Goal: Task Accomplishment & Management: Manage account settings

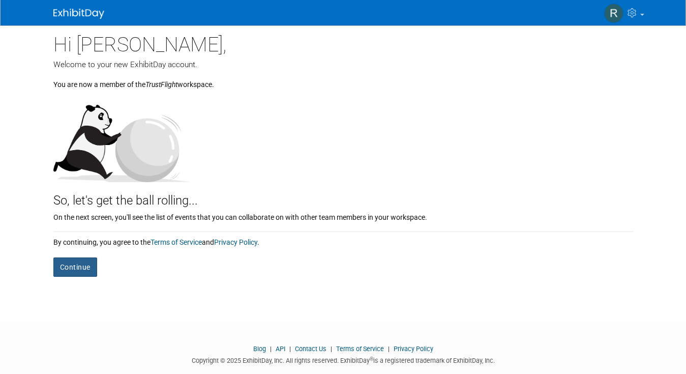
click at [89, 268] on button "Continue" at bounding box center [75, 266] width 44 height 19
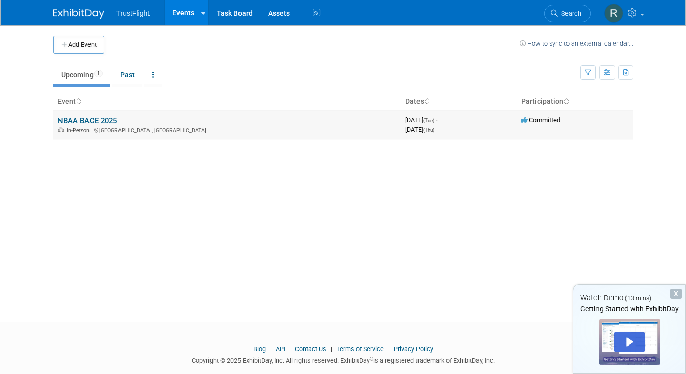
click at [78, 120] on link "NBAA BACE 2025" at bounding box center [87, 120] width 60 height 9
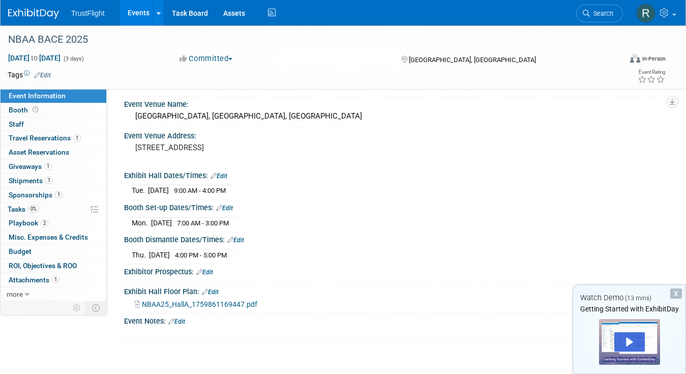
scroll to position [23, 0]
drag, startPoint x: 131, startPoint y: 188, endPoint x: 282, endPoint y: 187, distance: 151.6
click at [282, 187] on div "Tue. Oct 14, 2025 9:00 AM - 4:00 PM Save Changes Cancel" at bounding box center [395, 187] width 542 height 17
click at [282, 187] on div "Tue. Oct 14, 2025 9:00 AM - 4:00 PM" at bounding box center [395, 189] width 526 height 14
drag, startPoint x: 130, startPoint y: 190, endPoint x: 293, endPoint y: 189, distance: 163.8
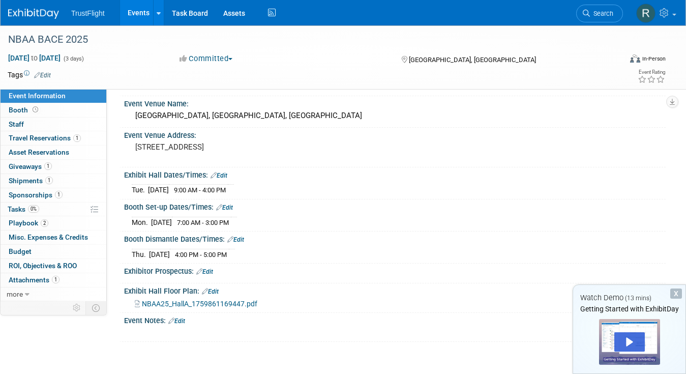
click at [293, 189] on div "Tue. Oct 14, 2025 9:00 AM - 4:00 PM Save Changes Cancel" at bounding box center [395, 187] width 542 height 17
click at [293, 189] on div "Tue. Oct 14, 2025 9:00 AM - 4:00 PM" at bounding box center [395, 189] width 526 height 14
click at [225, 176] on link "Edit" at bounding box center [219, 175] width 17 height 7
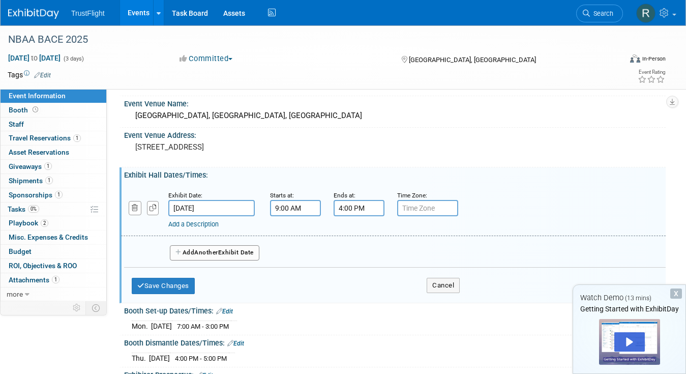
click at [196, 254] on button "Add Another Exhibit Date" at bounding box center [215, 252] width 90 height 15
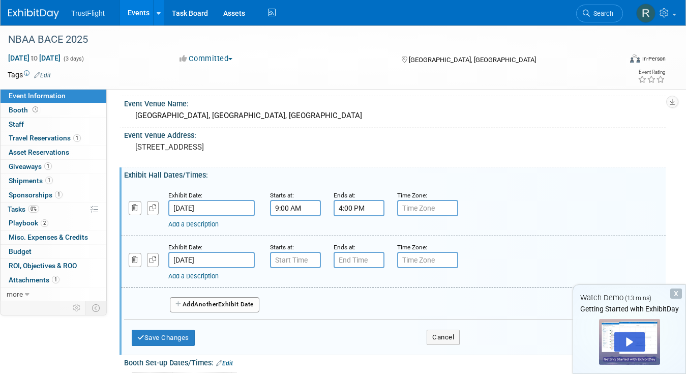
type input "7:00 AM"
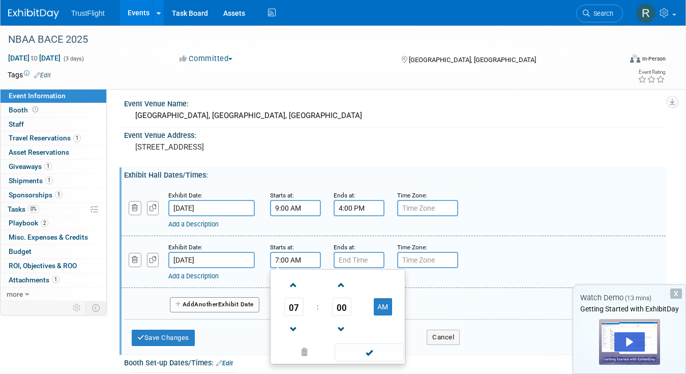
click at [287, 258] on input "7:00 AM" at bounding box center [295, 260] width 51 height 16
click at [444, 333] on button "Cancel" at bounding box center [443, 337] width 33 height 15
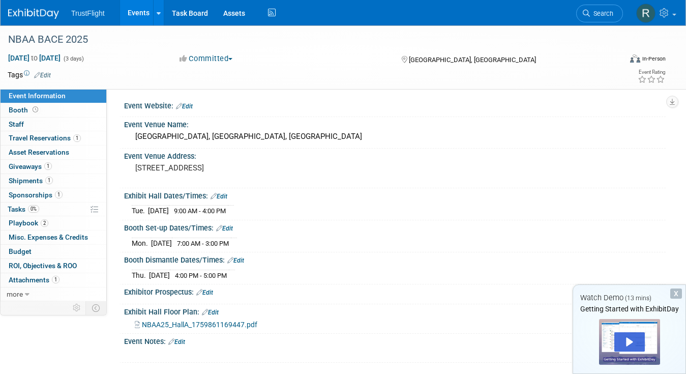
scroll to position [1, 0]
click at [213, 315] on link "Edit" at bounding box center [210, 313] width 17 height 7
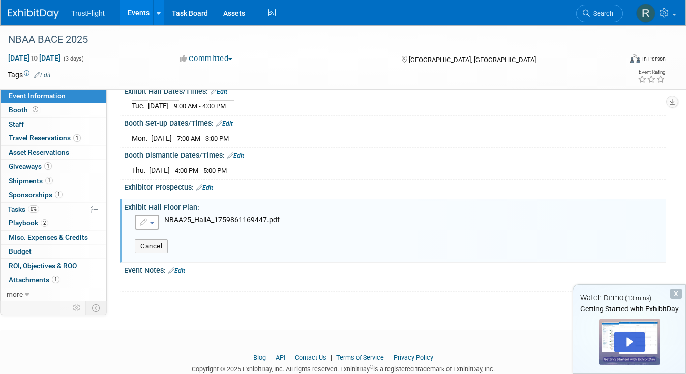
scroll to position [108, 0]
click at [156, 245] on button "Cancel" at bounding box center [151, 245] width 33 height 14
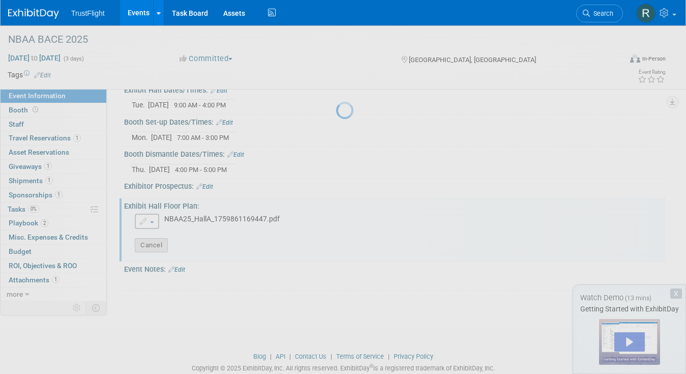
scroll to position [102, 0]
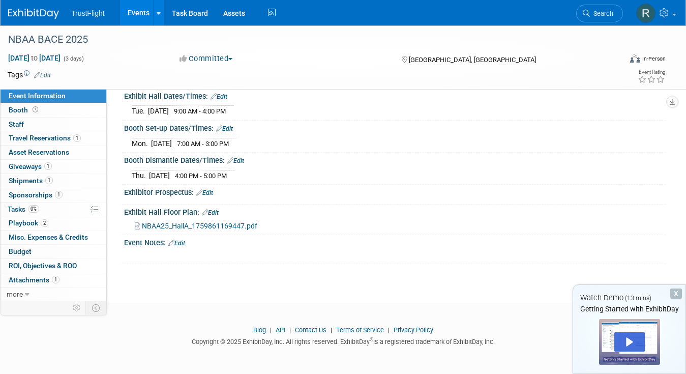
click at [186, 224] on span "NBAA25_HallA_1759861169447.pdf" at bounding box center [199, 226] width 115 height 8
click at [217, 214] on link "Edit" at bounding box center [210, 212] width 17 height 7
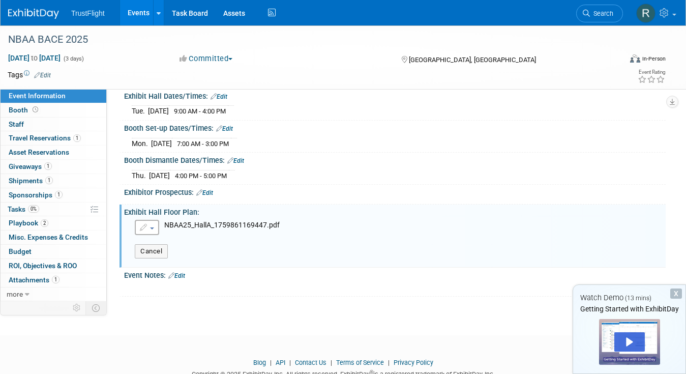
click at [155, 227] on button "button" at bounding box center [147, 227] width 24 height 15
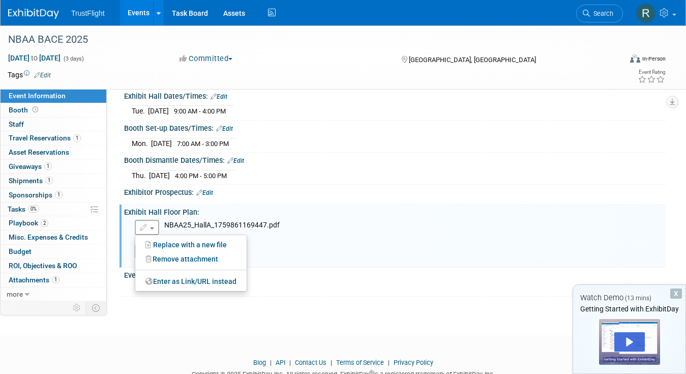
click at [303, 287] on div at bounding box center [346, 287] width 427 height 10
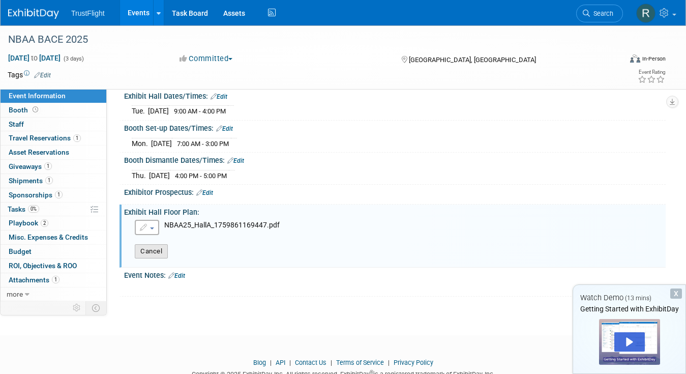
click at [152, 251] on button "Cancel" at bounding box center [151, 251] width 33 height 14
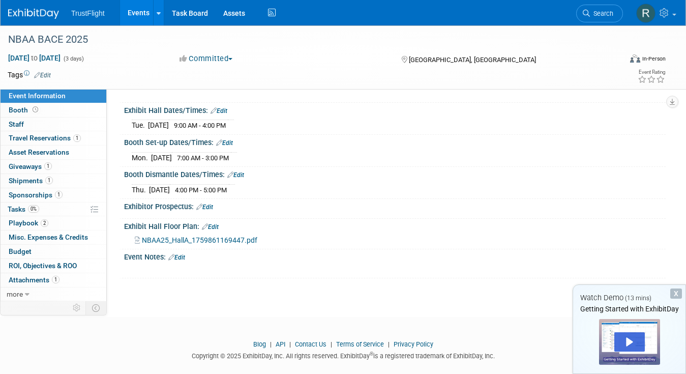
scroll to position [0, 0]
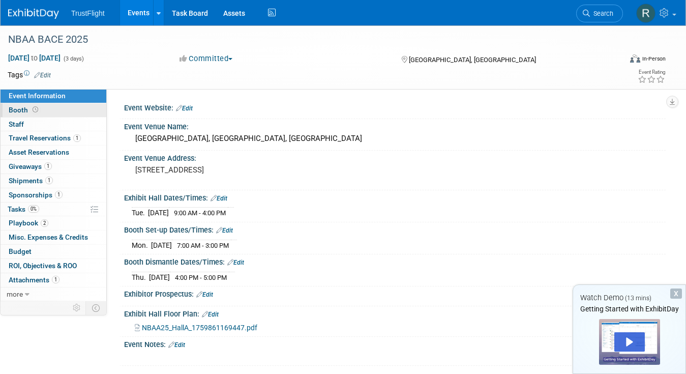
click at [46, 111] on link "Booth" at bounding box center [54, 110] width 106 height 14
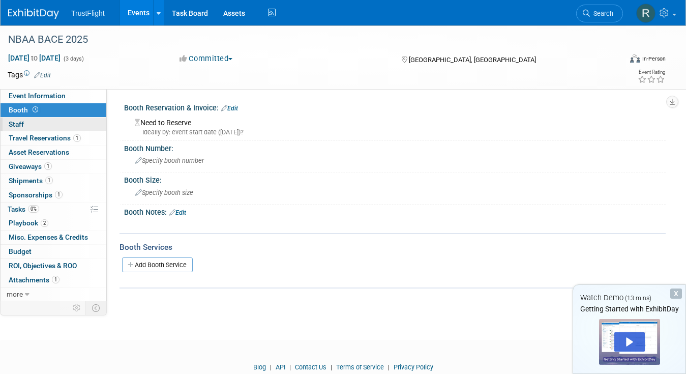
click at [20, 126] on span "Staff 0" at bounding box center [16, 124] width 15 height 8
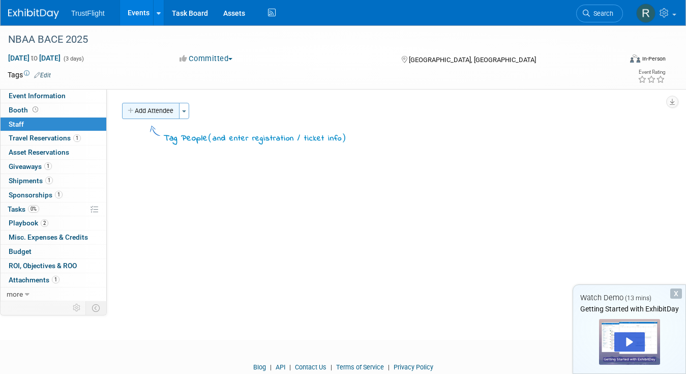
click at [150, 115] on button "Add Attendee" at bounding box center [150, 111] width 57 height 16
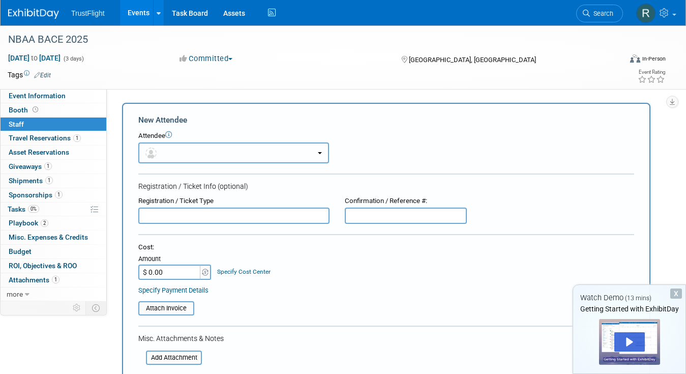
click at [182, 159] on button "button" at bounding box center [233, 152] width 191 height 21
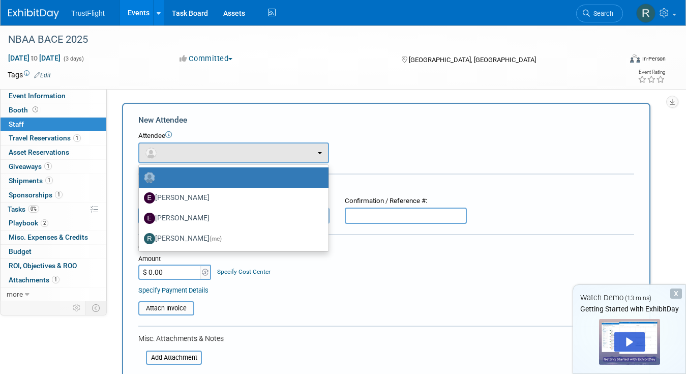
click at [377, 214] on input "text" at bounding box center [406, 215] width 122 height 16
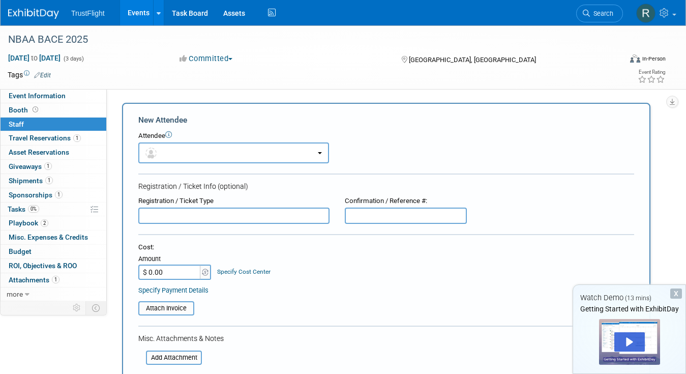
click at [243, 215] on input "text" at bounding box center [233, 215] width 191 height 16
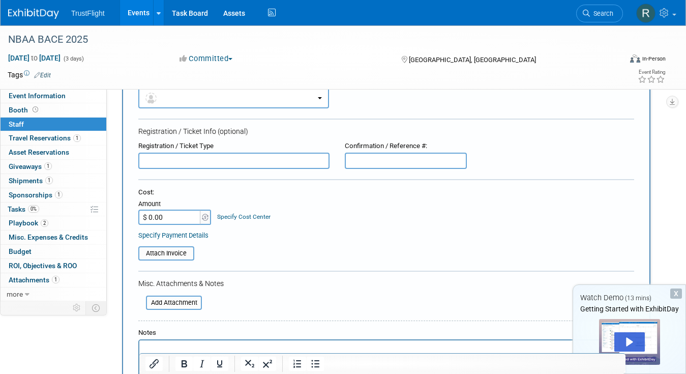
scroll to position [65, 0]
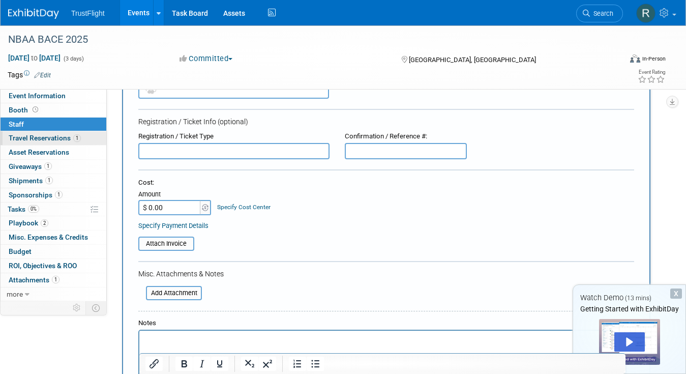
click at [40, 141] on span "Travel Reservations 1" at bounding box center [45, 138] width 72 height 8
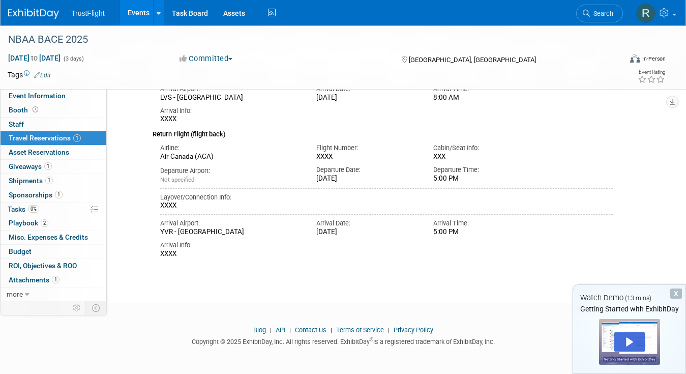
scroll to position [0, 0]
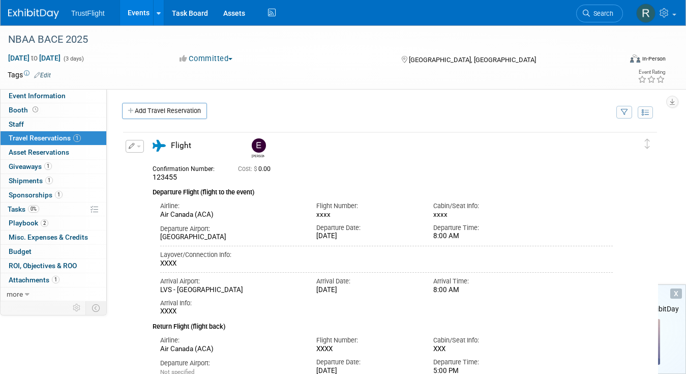
click at [134, 146] on icon "button" at bounding box center [132, 146] width 7 height 6
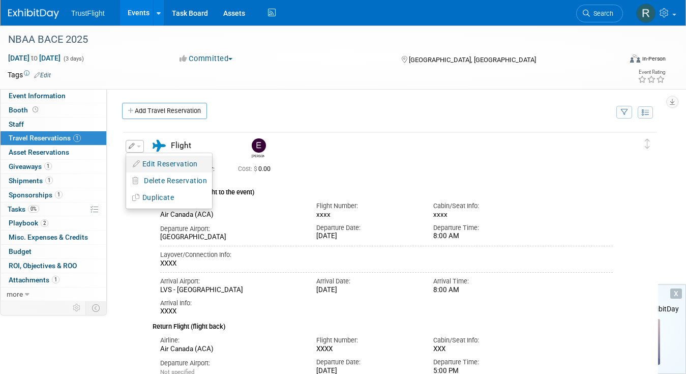
click at [146, 162] on button "Edit Reservation" at bounding box center [169, 164] width 86 height 15
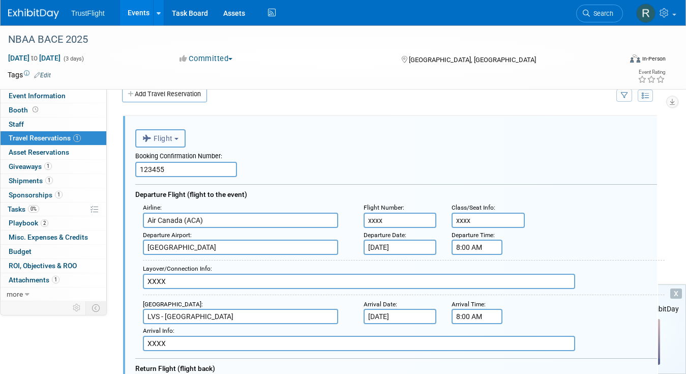
click at [169, 135] on span "Flight" at bounding box center [157, 138] width 31 height 8
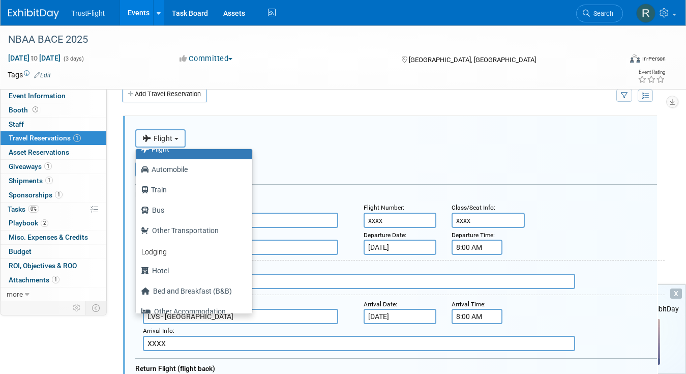
scroll to position [43, 0]
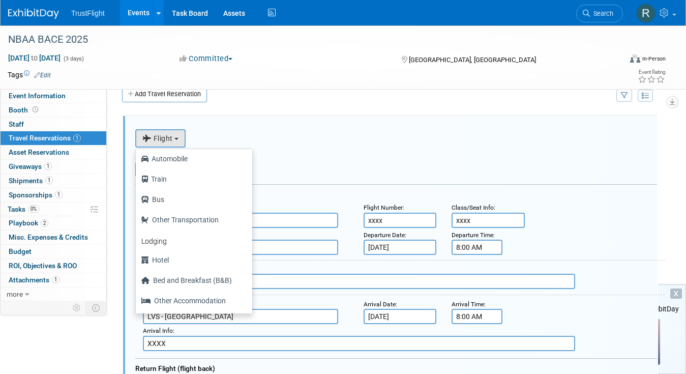
click at [280, 173] on div "Booking Confirmation Number: 123455" at bounding box center [396, 161] width 522 height 29
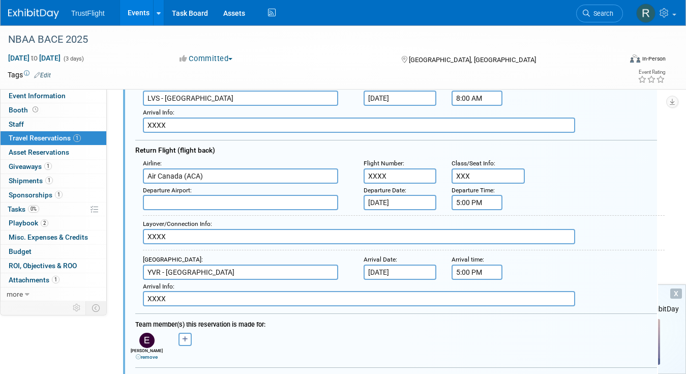
scroll to position [0, 0]
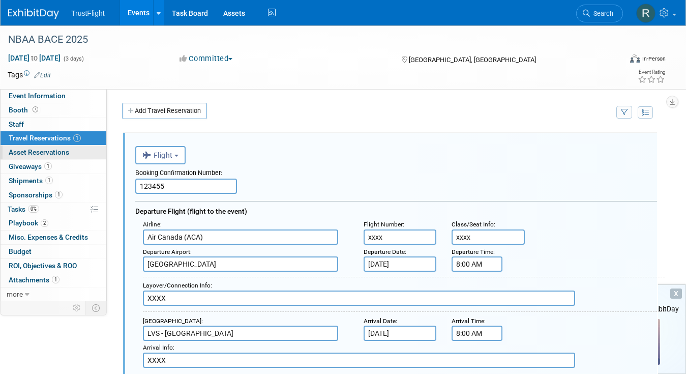
click at [45, 154] on span "Asset Reservations 0" at bounding box center [39, 152] width 61 height 8
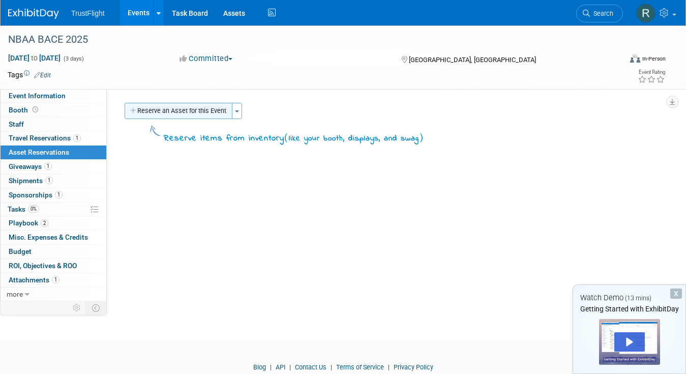
click at [172, 115] on button "Reserve an Asset for this Event" at bounding box center [179, 111] width 108 height 16
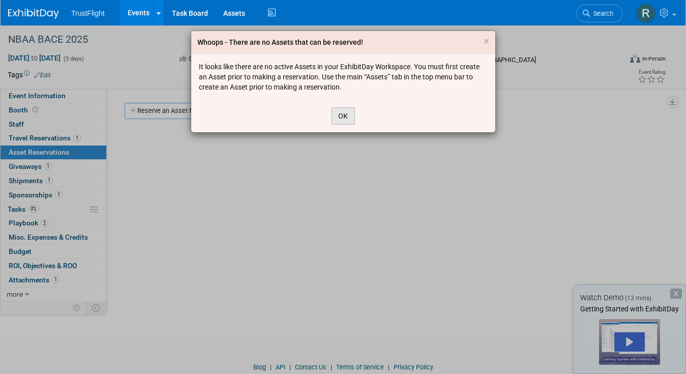
click at [345, 113] on button "OK" at bounding box center [343, 115] width 23 height 17
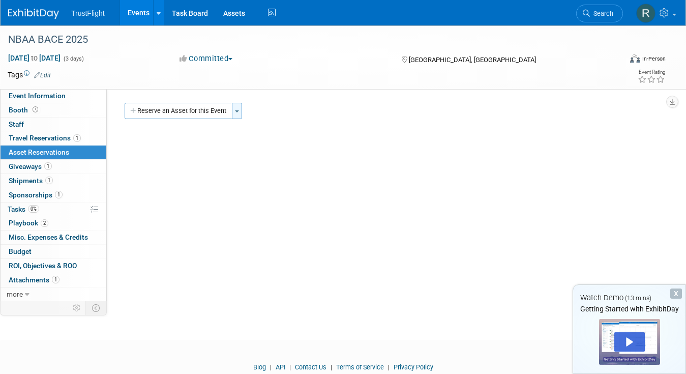
click at [235, 113] on button "Toggle Dropdown" at bounding box center [237, 111] width 10 height 16
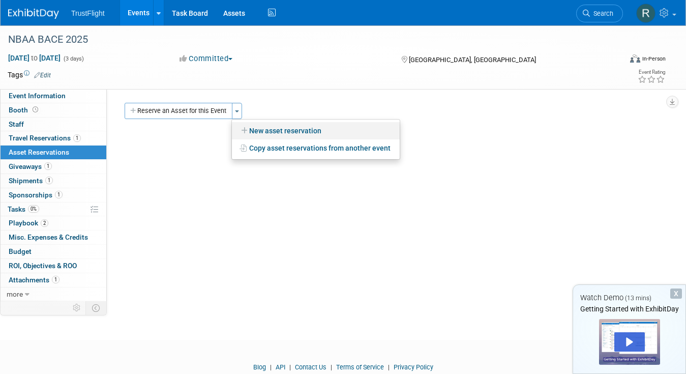
click at [240, 130] on link "New asset reservation" at bounding box center [316, 130] width 168 height 17
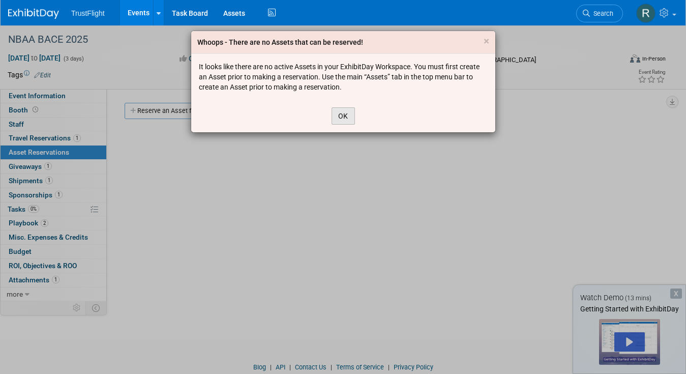
click at [337, 119] on button "OK" at bounding box center [343, 115] width 23 height 17
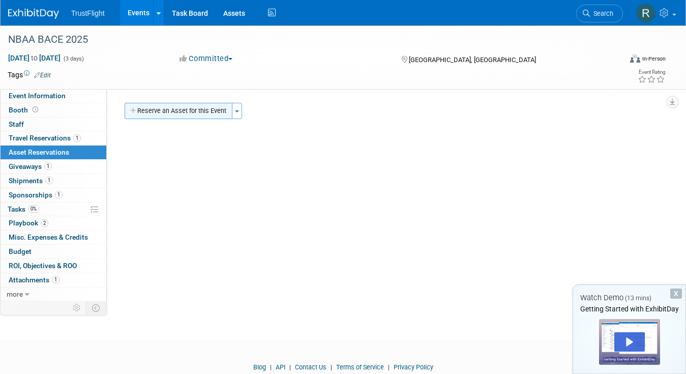
click at [193, 111] on button "Reserve an Asset for this Event" at bounding box center [179, 111] width 108 height 16
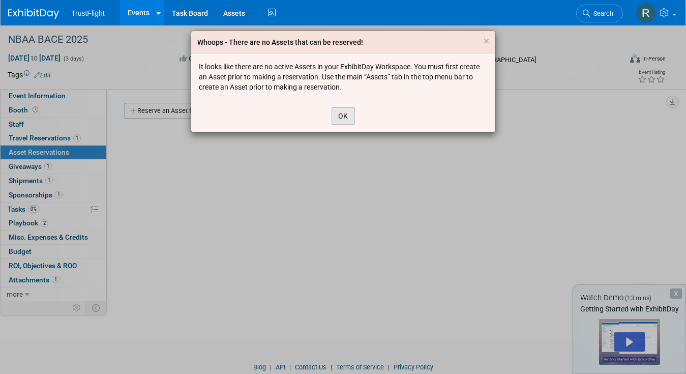
click at [349, 120] on button "OK" at bounding box center [343, 115] width 23 height 17
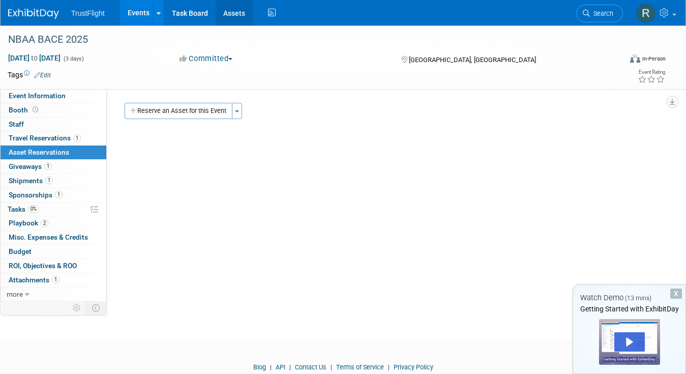
click at [224, 12] on link "Assets" at bounding box center [234, 12] width 37 height 25
click at [34, 163] on span "Giveaways 1" at bounding box center [30, 166] width 43 height 8
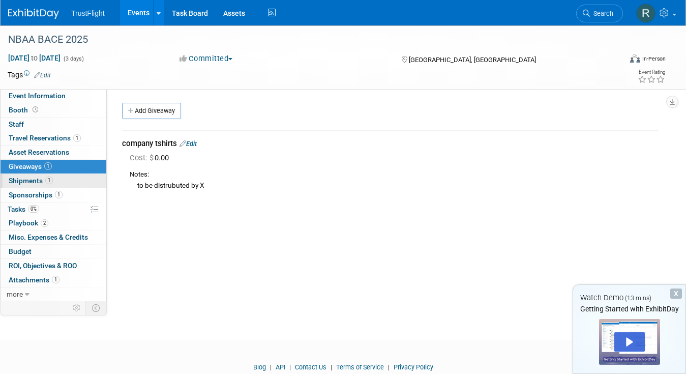
click at [68, 183] on link "1 Shipments 1" at bounding box center [54, 181] width 106 height 14
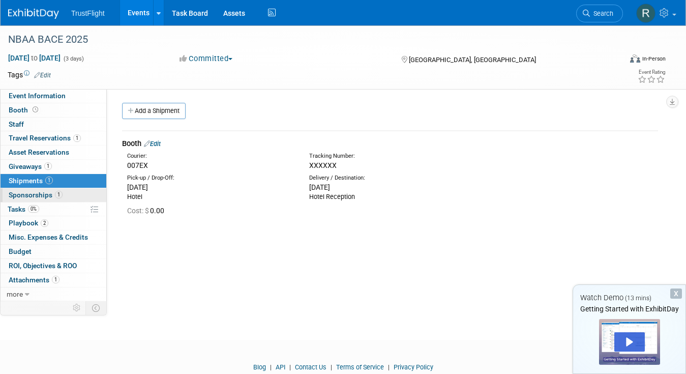
click at [40, 197] on span "Sponsorships 1" at bounding box center [36, 195] width 54 height 8
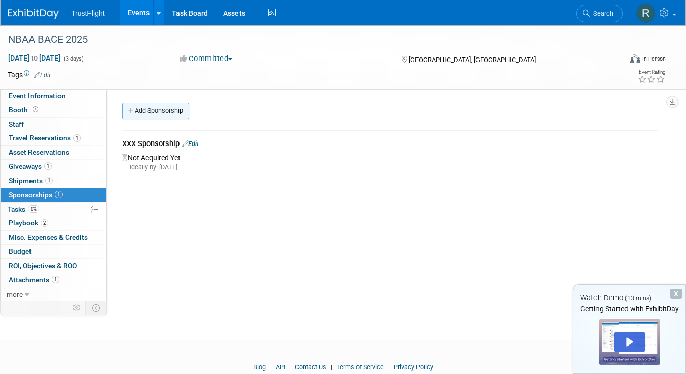
click at [151, 114] on link "Add Sponsorship" at bounding box center [155, 111] width 67 height 16
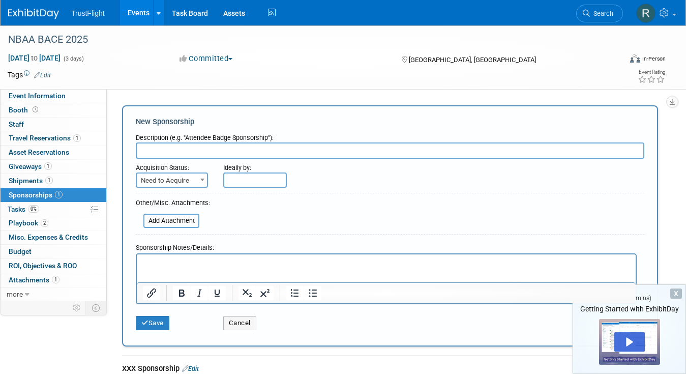
click at [201, 183] on span at bounding box center [202, 179] width 10 height 13
click at [230, 202] on form "Description (e.g. "Attendee Badge Sponsorship"): Acquisition Status: Need to Ac…" at bounding box center [390, 232] width 509 height 206
click at [212, 144] on input "text" at bounding box center [390, 150] width 509 height 16
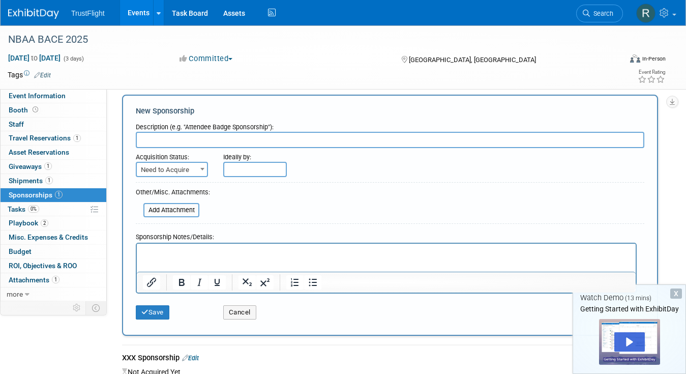
scroll to position [5, 0]
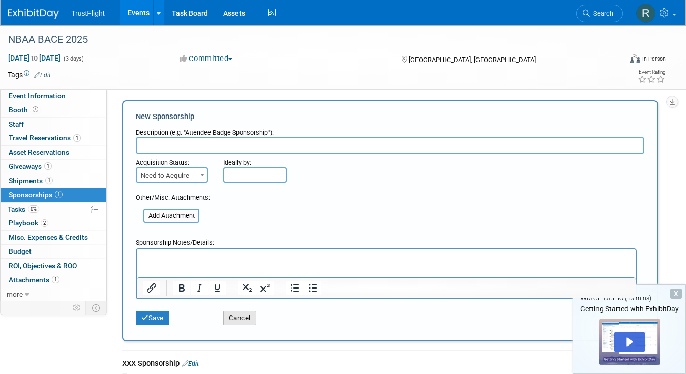
click at [232, 320] on button "Cancel" at bounding box center [239, 318] width 33 height 14
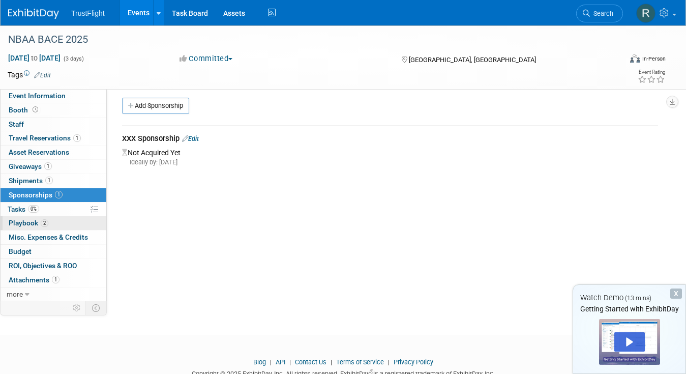
click at [61, 216] on link "2 Playbook 2" at bounding box center [54, 223] width 106 height 14
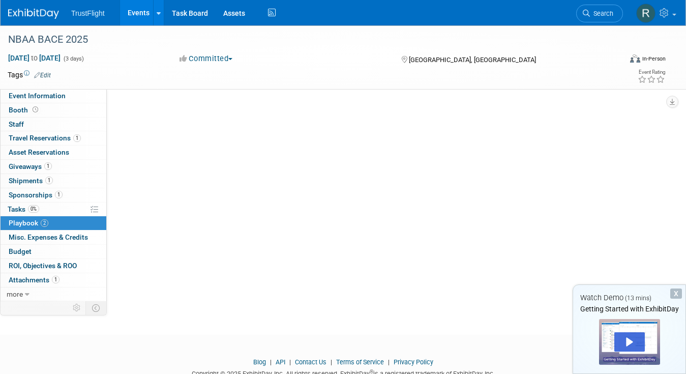
scroll to position [0, 0]
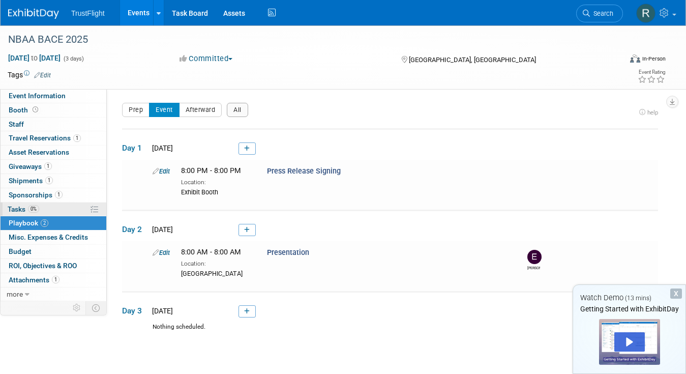
click at [53, 211] on link "0% Tasks 0%" at bounding box center [54, 209] width 106 height 14
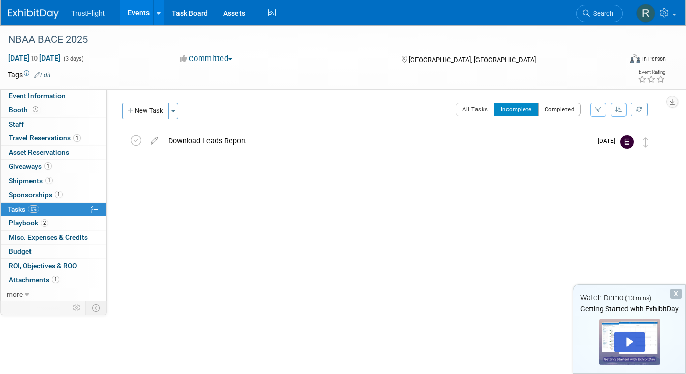
click at [548, 113] on button "Completed" at bounding box center [559, 109] width 43 height 13
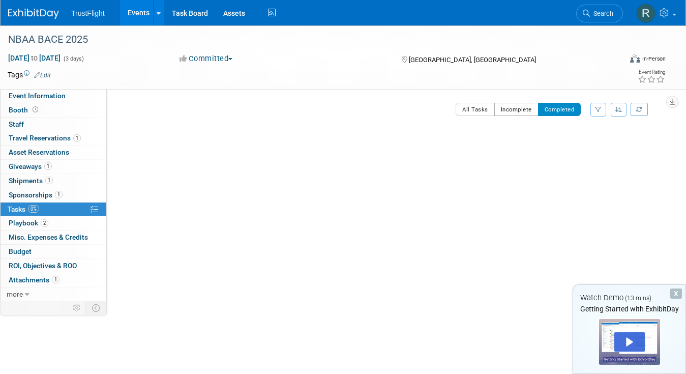
click at [521, 111] on button "Incomplete" at bounding box center [516, 109] width 44 height 13
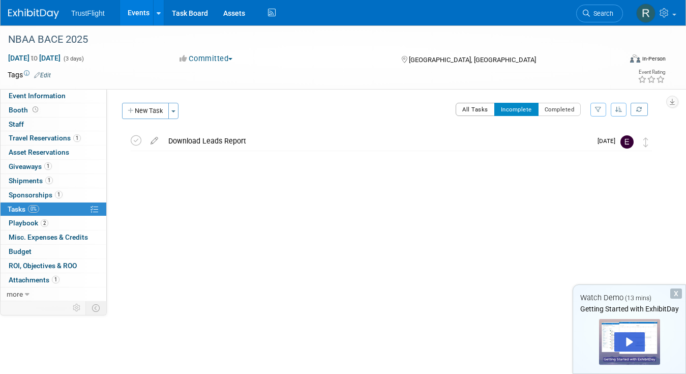
click at [474, 114] on button "All Tasks" at bounding box center [475, 109] width 39 height 13
click at [22, 221] on span "Playbook 2" at bounding box center [29, 223] width 40 height 8
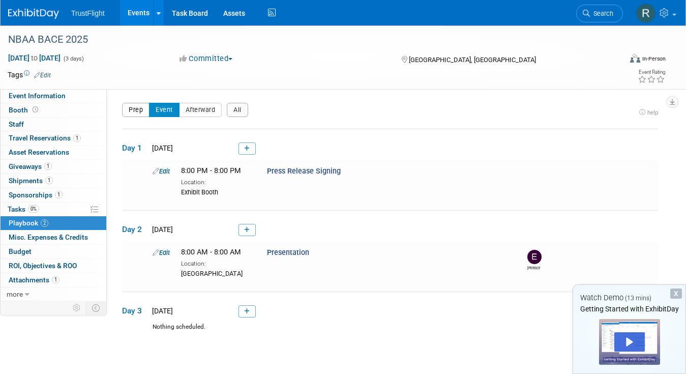
click at [136, 114] on button "Prep" at bounding box center [135, 110] width 27 height 14
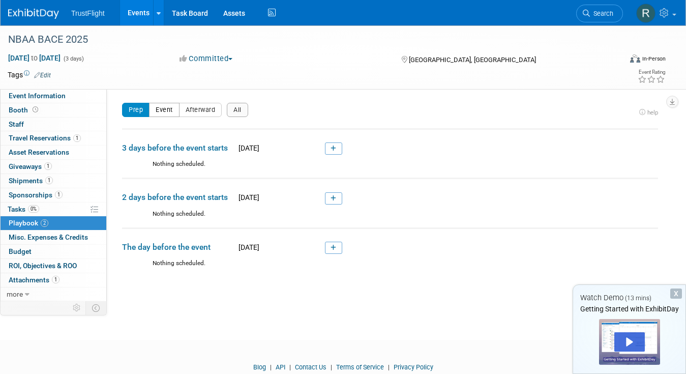
click at [159, 112] on button "Event" at bounding box center [164, 110] width 31 height 14
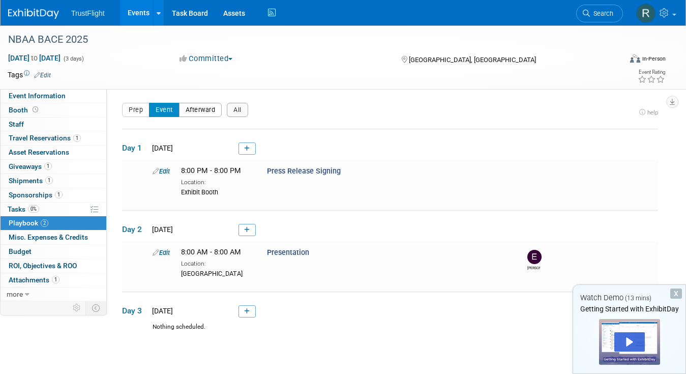
click at [194, 112] on button "Afterward" at bounding box center [200, 110] width 43 height 14
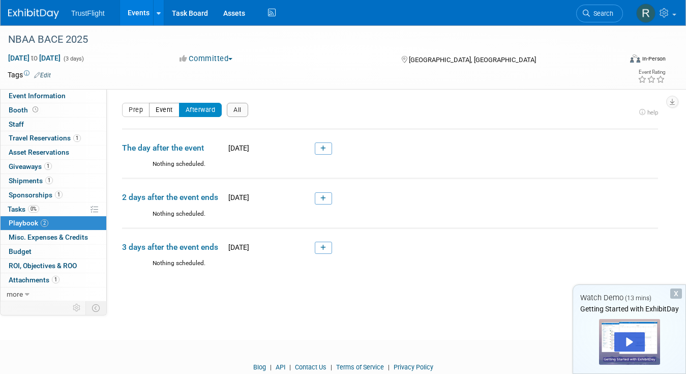
click at [163, 110] on button "Event" at bounding box center [164, 110] width 31 height 14
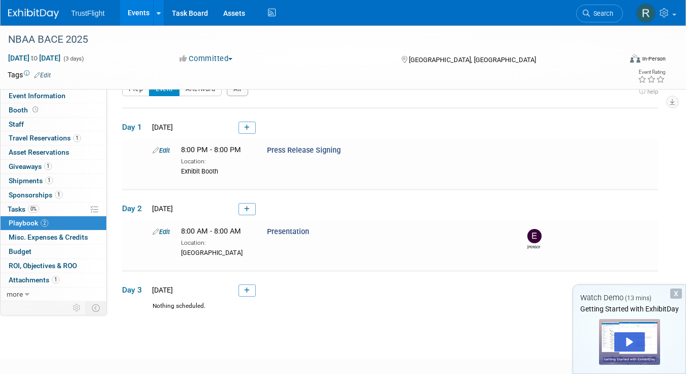
scroll to position [21, 0]
click at [60, 240] on span "Misc. Expenses & Credits 0" at bounding box center [48, 237] width 79 height 8
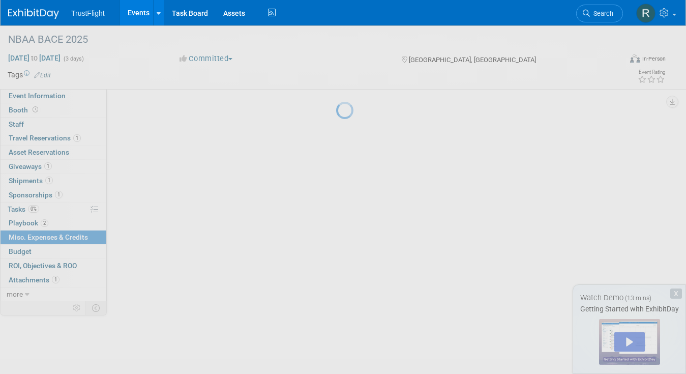
scroll to position [0, 0]
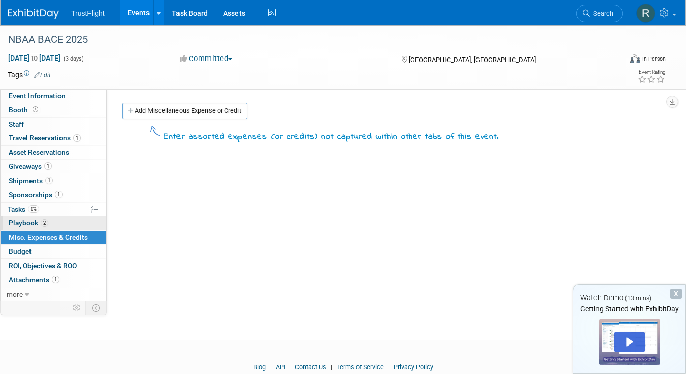
click at [62, 223] on link "2 Playbook 2" at bounding box center [54, 223] width 106 height 14
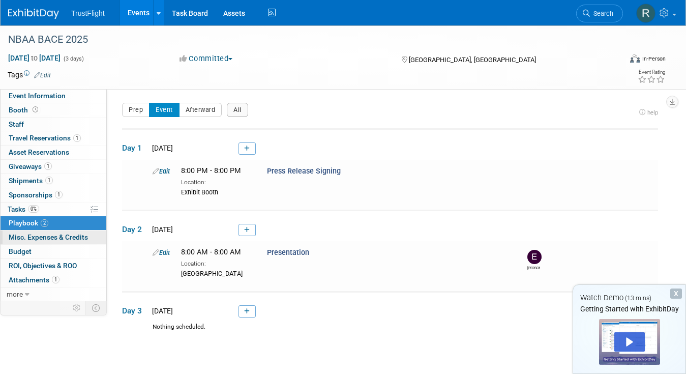
click at [69, 241] on link "0 Misc. Expenses & Credits 0" at bounding box center [54, 237] width 106 height 14
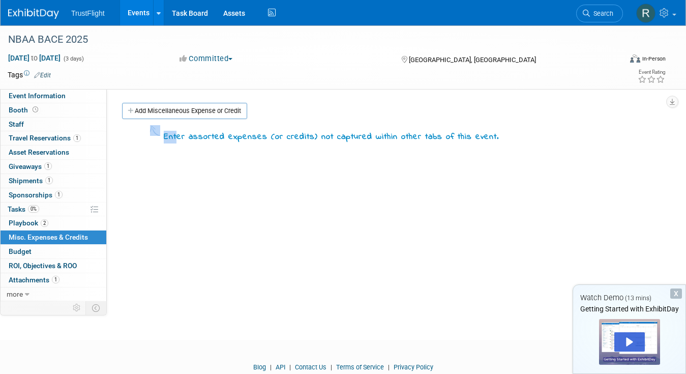
drag, startPoint x: 177, startPoint y: 138, endPoint x: 603, endPoint y: 135, distance: 425.7
click at [603, 135] on div "Enter assorted expenses (or credits) not captured within other tabs of this eve…" at bounding box center [390, 133] width 536 height 19
drag, startPoint x: 516, startPoint y: 130, endPoint x: 163, endPoint y: 129, distance: 353.0
click at [163, 129] on div "Enter assorted expenses (or credits) not captured within other tabs of this eve…" at bounding box center [390, 133] width 536 height 19
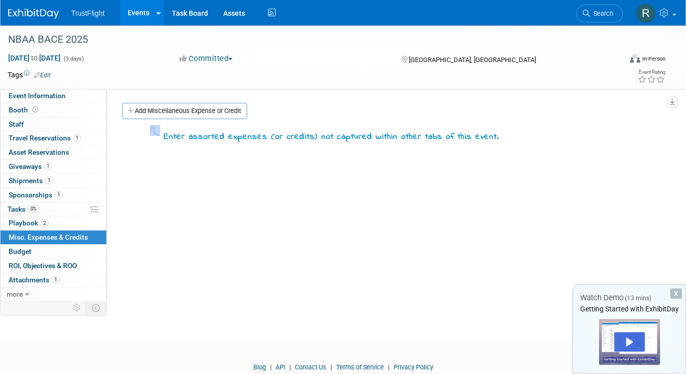
click at [163, 129] on td "Enter assorted expenses (or credits) not captured within other tabs of this eve…" at bounding box center [329, 134] width 339 height 18
click at [195, 110] on link "Add Miscellaneous Expense or Credit" at bounding box center [184, 111] width 125 height 16
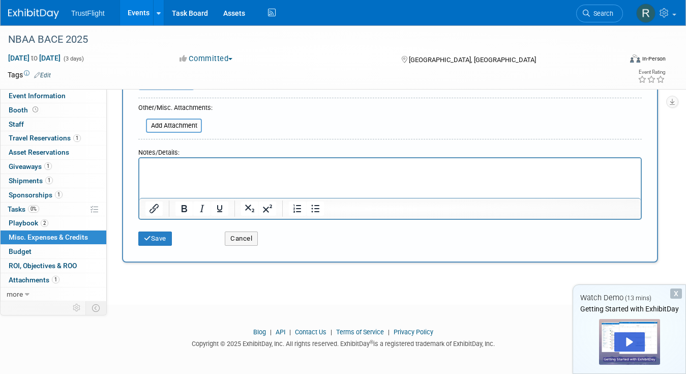
scroll to position [197, 0]
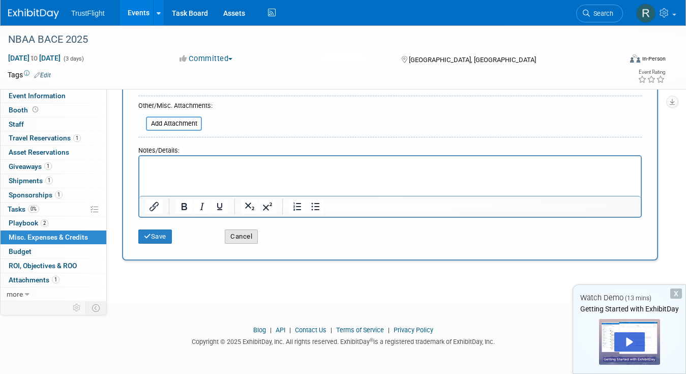
click at [233, 238] on button "Cancel" at bounding box center [241, 236] width 33 height 14
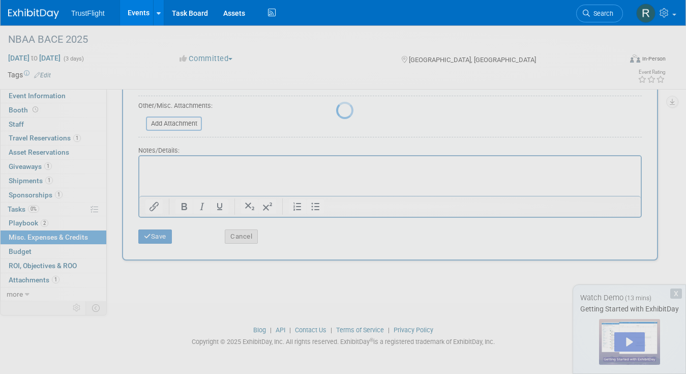
scroll to position [0, 0]
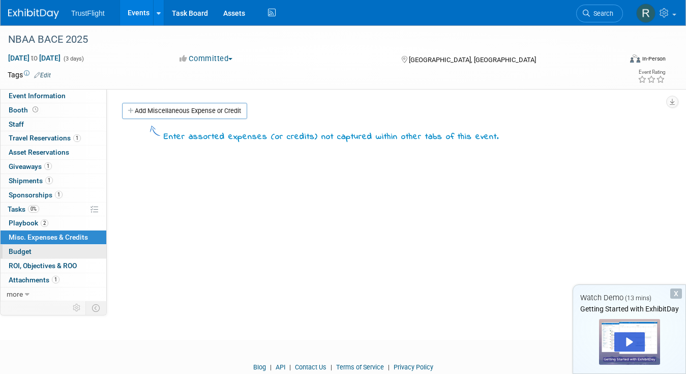
click at [48, 250] on link "Budget" at bounding box center [54, 252] width 106 height 14
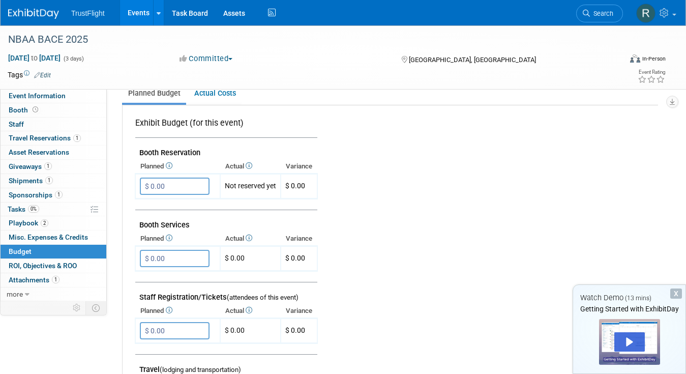
scroll to position [189, 0]
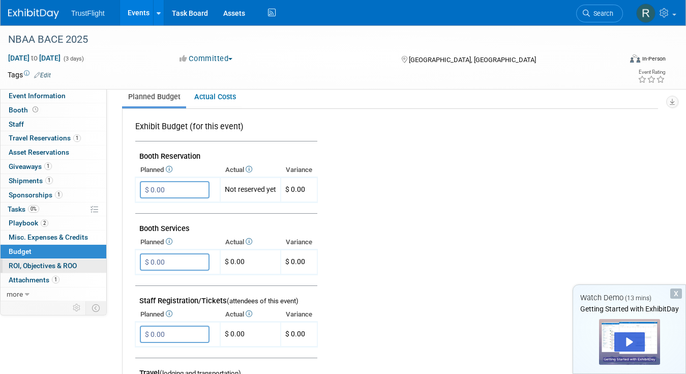
click at [72, 268] on span "ROI, Objectives & ROO 0" at bounding box center [43, 265] width 68 height 8
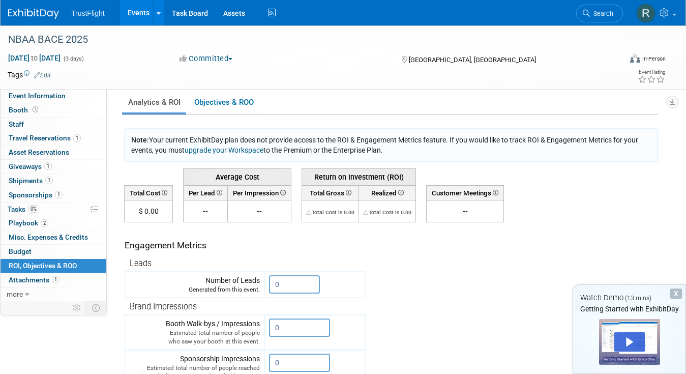
scroll to position [6, 0]
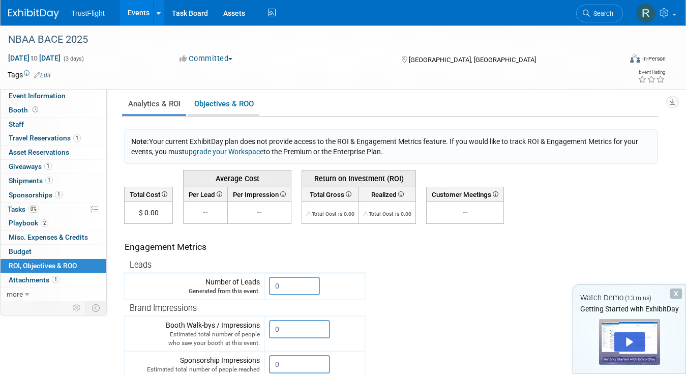
click at [248, 107] on link "Objectives & ROO 0" at bounding box center [223, 104] width 71 height 20
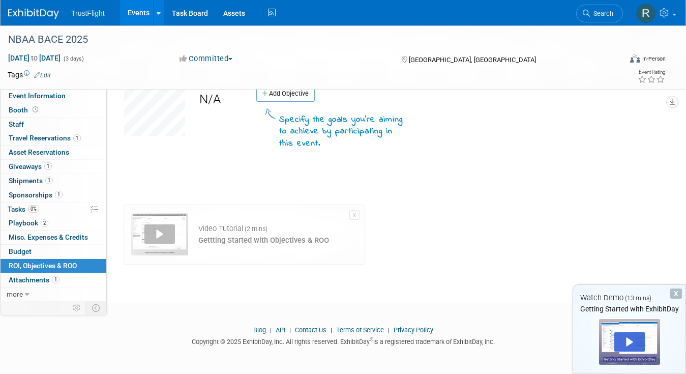
scroll to position [0, 0]
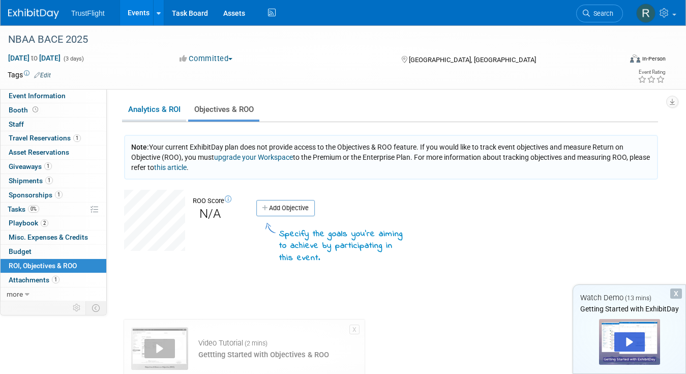
click at [167, 112] on link "Analytics & ROI" at bounding box center [154, 110] width 64 height 20
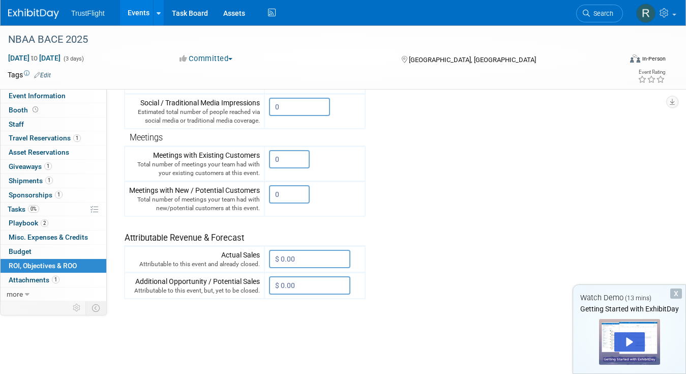
scroll to position [319, 0]
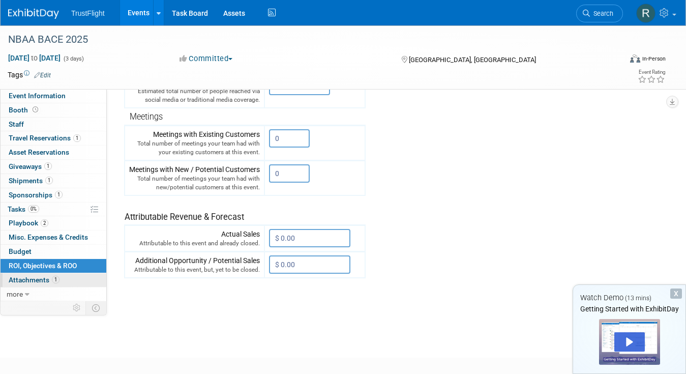
click at [75, 283] on link "1 Attachments 1" at bounding box center [54, 280] width 106 height 14
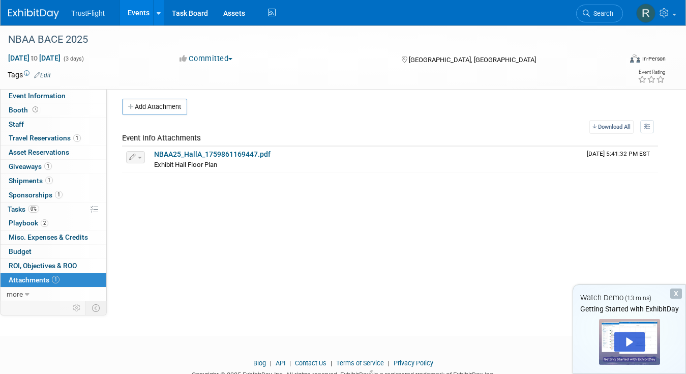
scroll to position [37, 0]
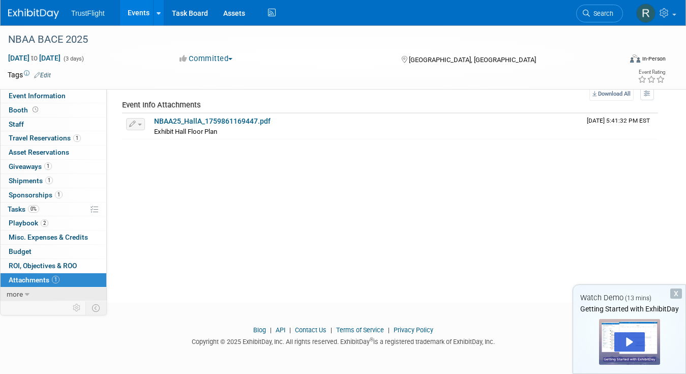
click at [23, 294] on link "more" at bounding box center [54, 294] width 106 height 14
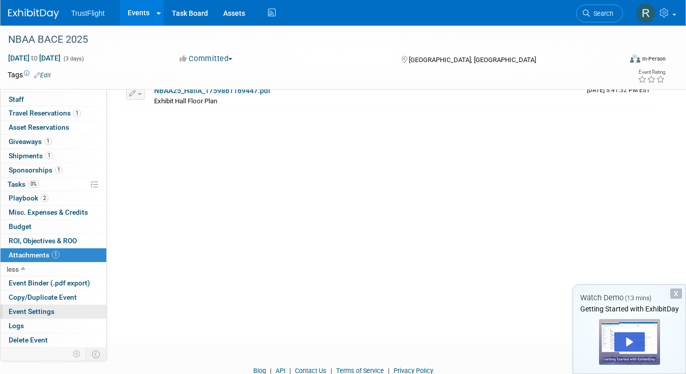
scroll to position [73, 0]
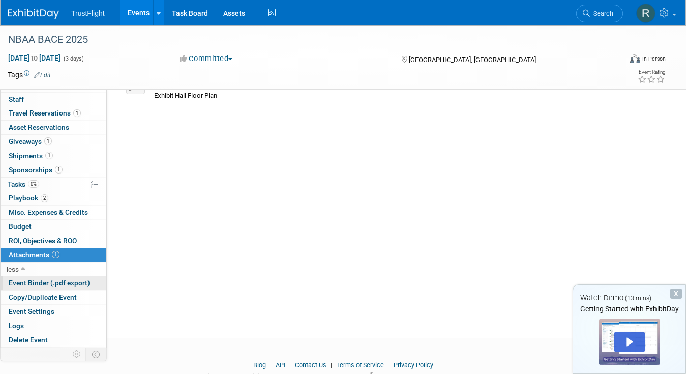
click at [26, 283] on span "Event Binder (.pdf export)" at bounding box center [49, 283] width 81 height 8
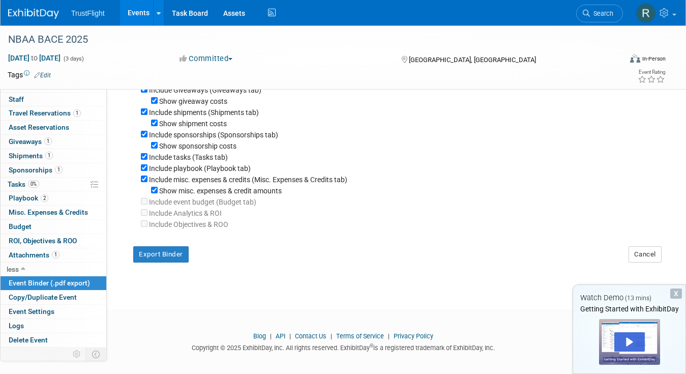
scroll to position [180, 0]
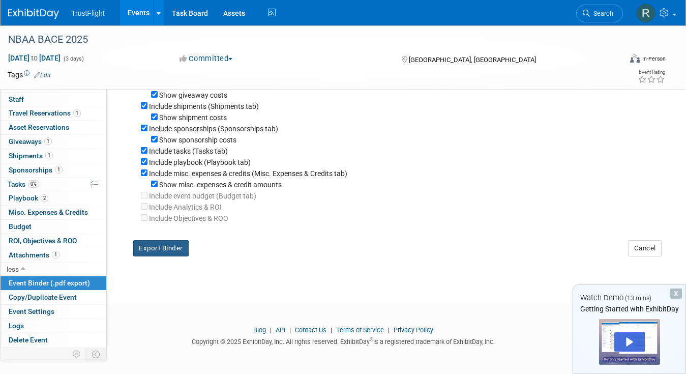
click at [166, 244] on button "Export Binder" at bounding box center [160, 248] width 55 height 16
click at [56, 300] on span "Copy/Duplicate Event" at bounding box center [43, 297] width 68 height 8
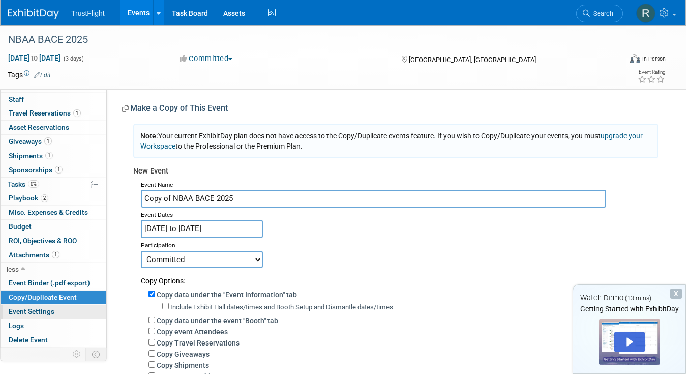
click at [54, 318] on link "Event Settings" at bounding box center [54, 312] width 106 height 14
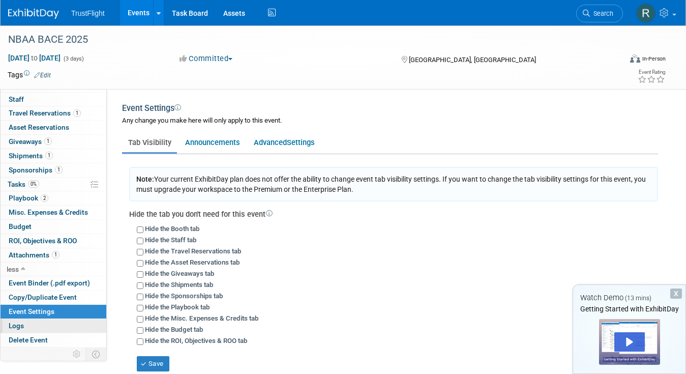
click at [56, 329] on link "Logs" at bounding box center [54, 326] width 106 height 14
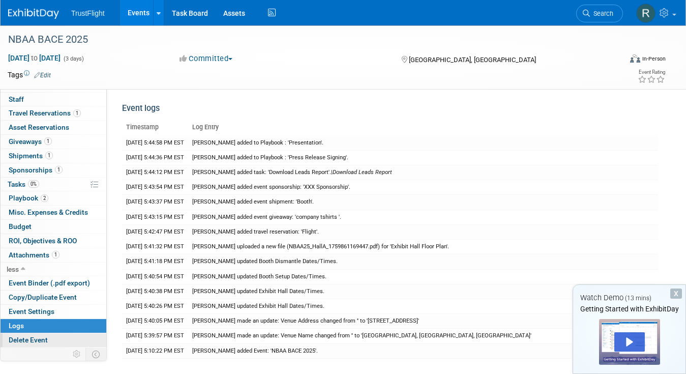
click at [60, 342] on link "Delete Event" at bounding box center [54, 340] width 106 height 14
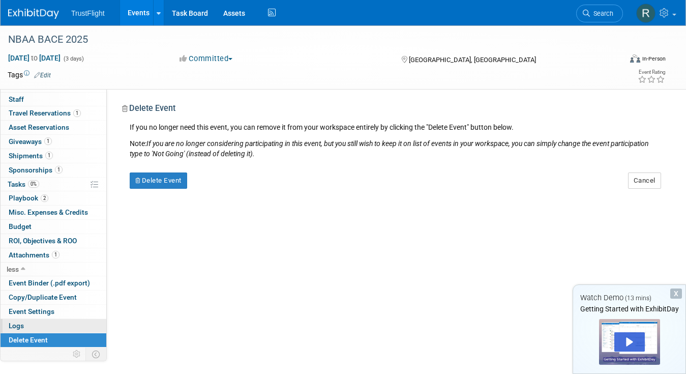
click at [42, 327] on link "Logs" at bounding box center [54, 326] width 106 height 14
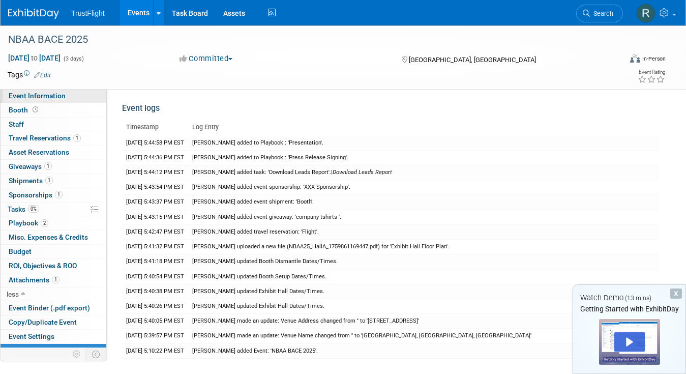
click at [41, 92] on span "Event Information" at bounding box center [37, 96] width 57 height 8
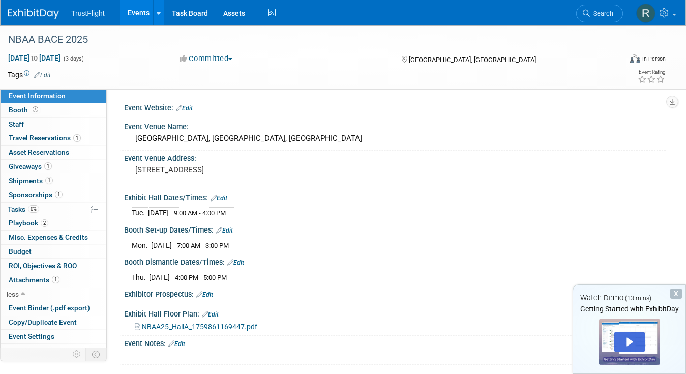
click at [81, 17] on ul "TrustFlight Events Add Event Bulk Upload Events Shareable Event Boards Recently…" at bounding box center [174, 12] width 207 height 25
click at [30, 13] on img at bounding box center [33, 14] width 51 height 10
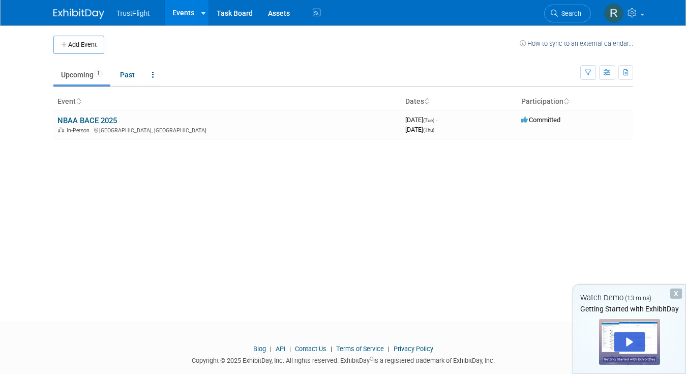
click at [126, 9] on span "TrustFlight" at bounding box center [133, 13] width 34 height 8
click at [82, 7] on link at bounding box center [84, 9] width 63 height 8
click at [673, 295] on div "X" at bounding box center [676, 293] width 12 height 10
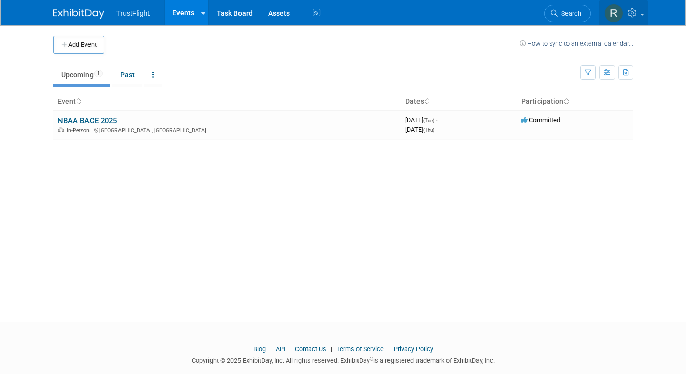
click at [637, 19] on link at bounding box center [624, 12] width 50 height 25
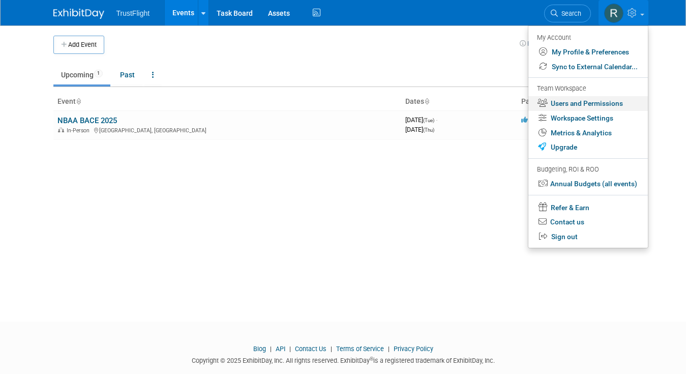
click at [558, 98] on link "Users and Permissions" at bounding box center [588, 103] width 120 height 15
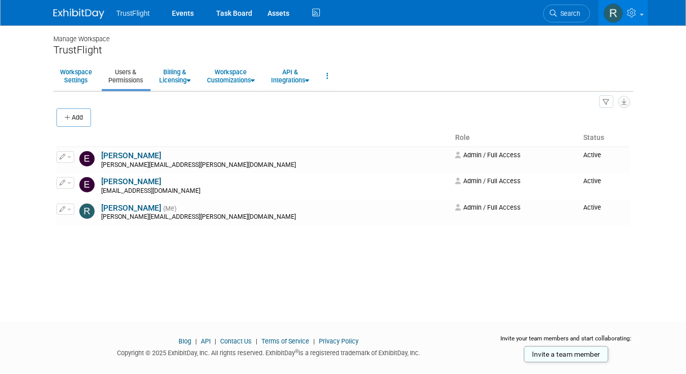
click at [81, 25] on div "TrustFlight Events Task Board Assets" at bounding box center [343, 13] width 686 height 26
click at [81, 17] on img at bounding box center [78, 14] width 51 height 10
